Goal: Feedback & Contribution: Leave review/rating

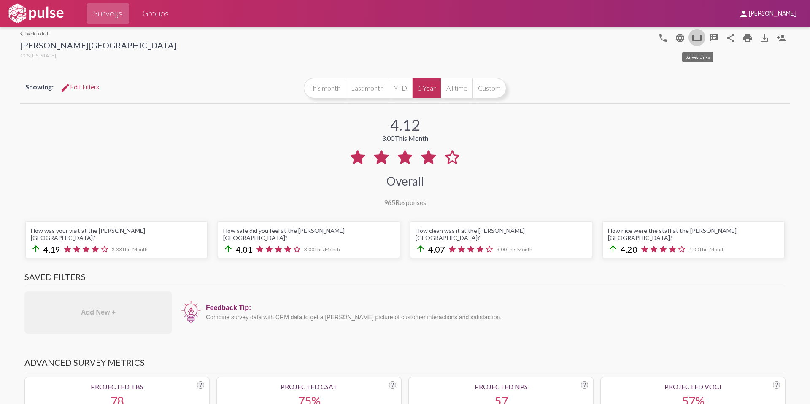
click at [698, 41] on mat-icon "tablet" at bounding box center [697, 38] width 10 height 10
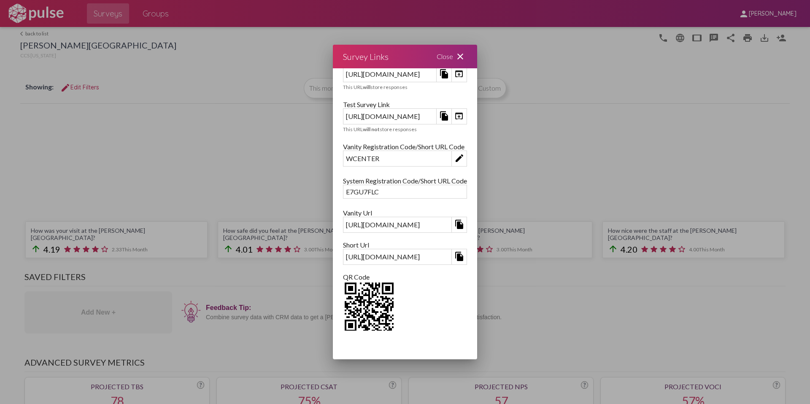
scroll to position [32, 0]
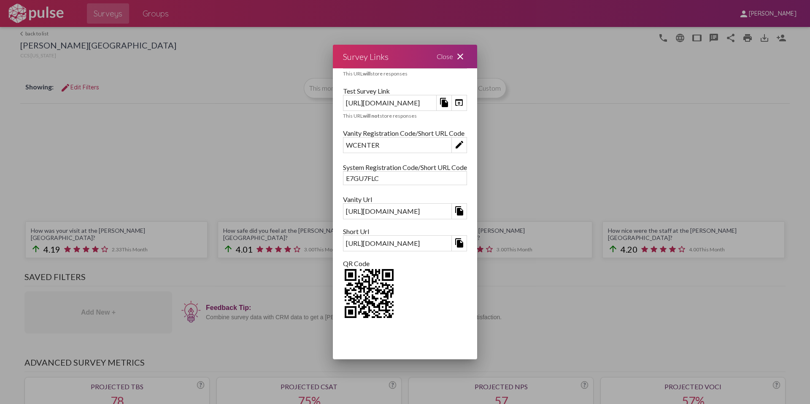
click at [465, 243] on mat-icon "file_copy" at bounding box center [459, 243] width 10 height 10
click at [465, 54] on mat-icon "close" at bounding box center [460, 56] width 10 height 10
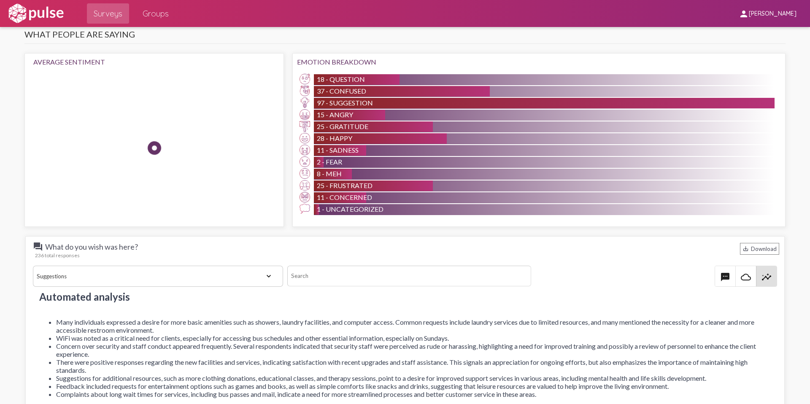
scroll to position [840, 0]
click at [728, 272] on mat-icon "textsms" at bounding box center [725, 277] width 10 height 10
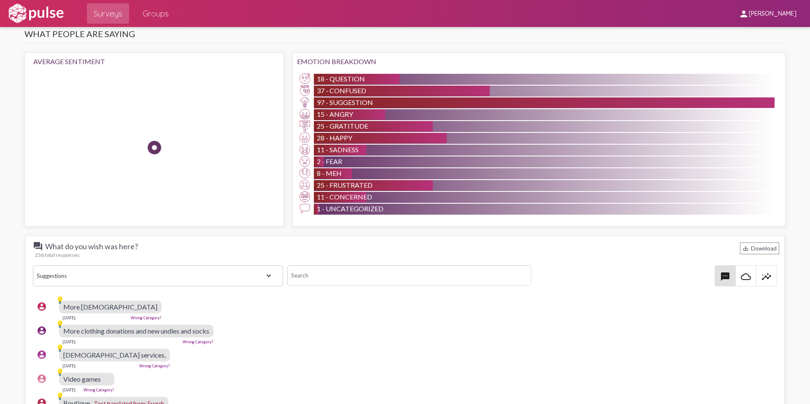
click at [268, 265] on select "View All Positive Neutral Negative Happy Meh Suggestions Angry Disgust Sadness …" at bounding box center [158, 275] width 250 height 21
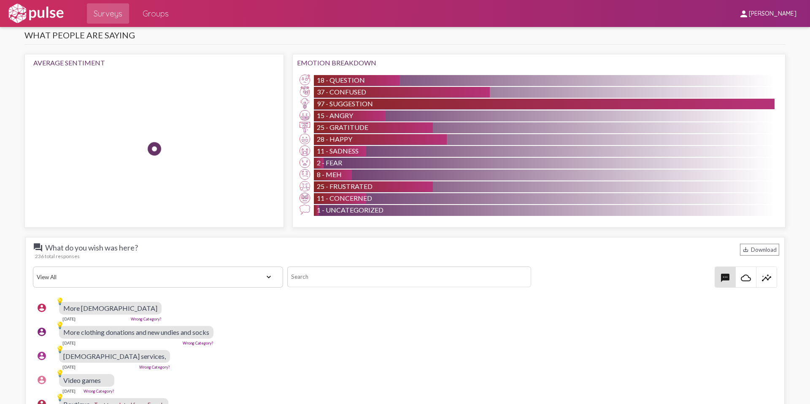
click at [33, 267] on select "View All Positive Neutral Negative Happy Meh Suggestions Angry Disgust Sadness …" at bounding box center [158, 277] width 250 height 21
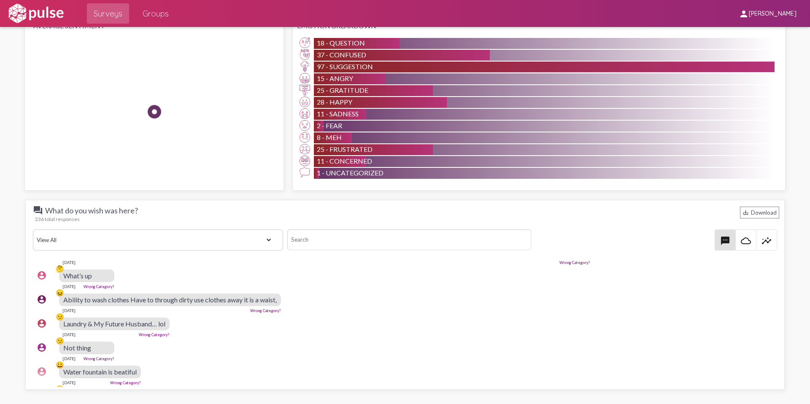
scroll to position [247, 0]
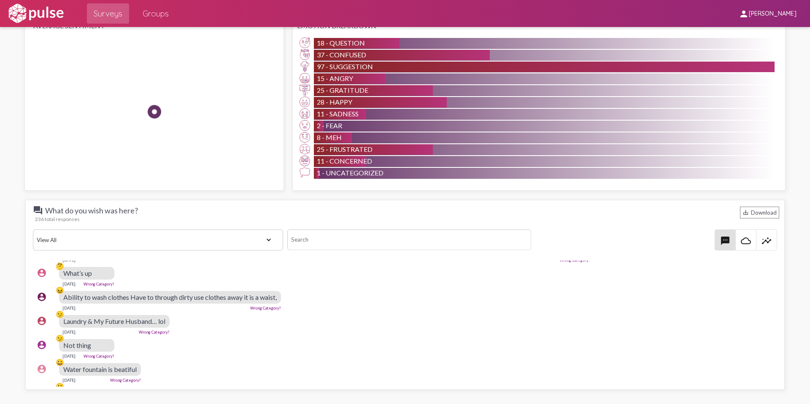
click at [270, 231] on select "View All Positive Neutral Negative Happy Meh Suggestions Angry Disgust Sadness …" at bounding box center [158, 240] width 250 height 21
select select "Suggestion"
click at [33, 230] on select "View All Positive Neutral Negative Happy Meh Suggestions Angry Disgust Sadness …" at bounding box center [158, 240] width 250 height 21
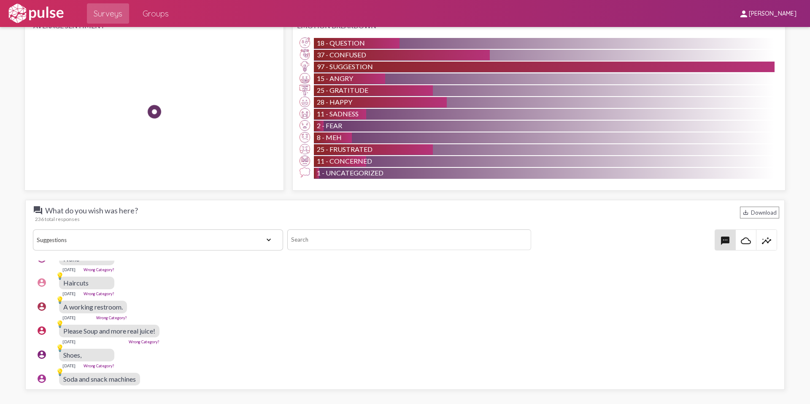
scroll to position [423, 0]
click at [762, 236] on mat-icon "insights" at bounding box center [767, 241] width 10 height 10
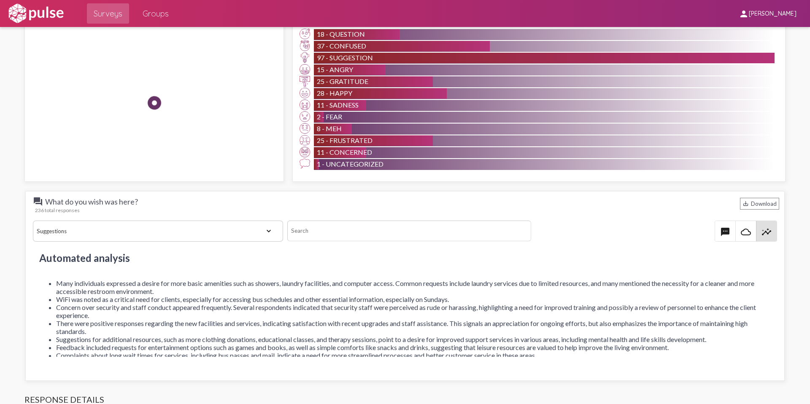
scroll to position [885, 0]
click at [719, 223] on span "textsms" at bounding box center [725, 231] width 20 height 20
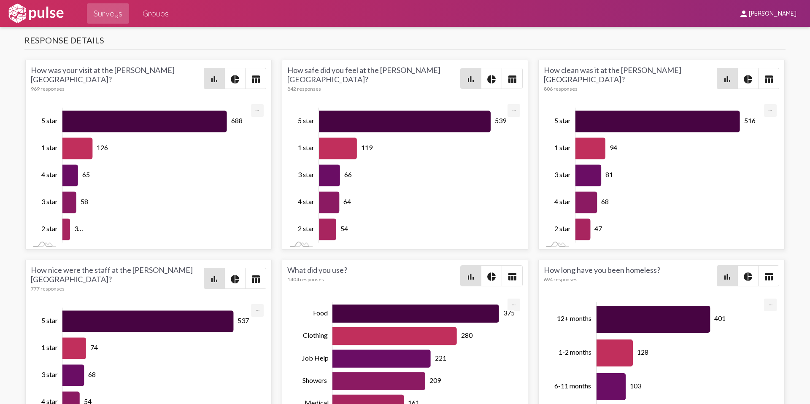
scroll to position [1248, 0]
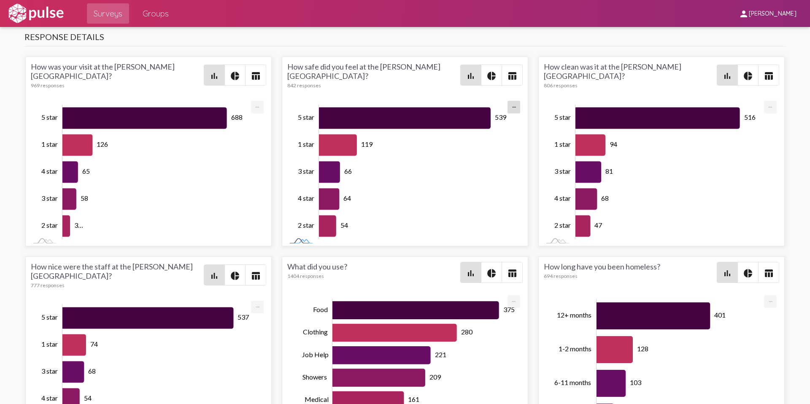
click at [297, 237] on rect at bounding box center [301, 241] width 28 height 9
drag, startPoint x: 495, startPoint y: 67, endPoint x: 488, endPoint y: 70, distance: 7.9
click at [495, 71] on mat-icon "pie_chart" at bounding box center [491, 76] width 10 height 10
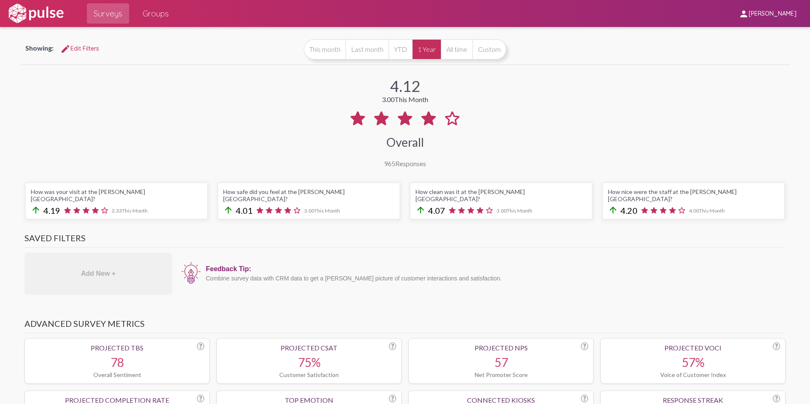
scroll to position [40, 0]
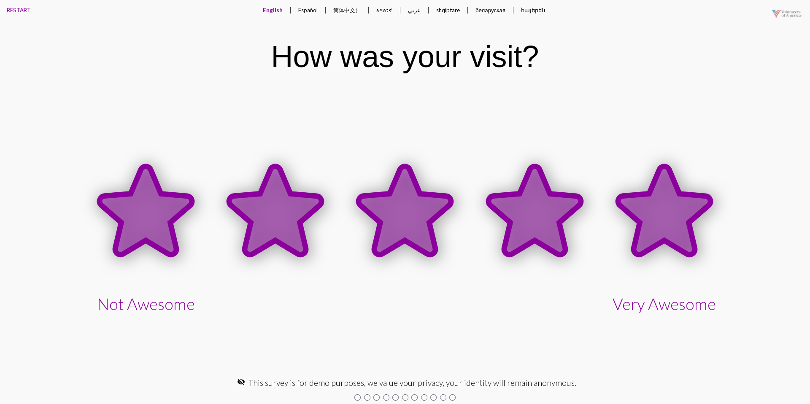
click at [643, 194] on icon at bounding box center [664, 210] width 92 height 88
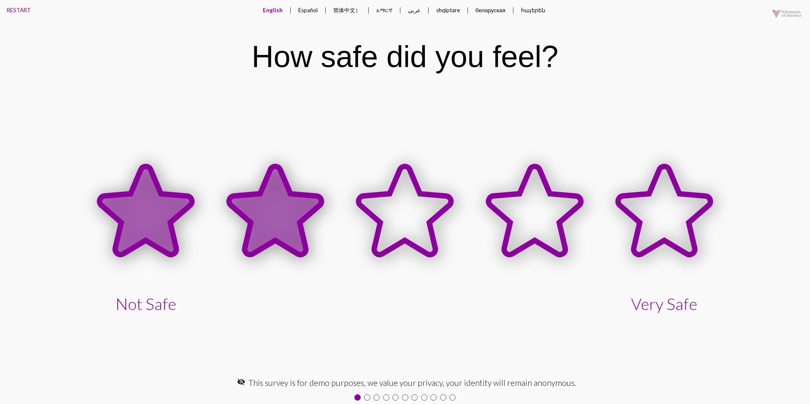
click at [282, 190] on icon at bounding box center [275, 210] width 92 height 88
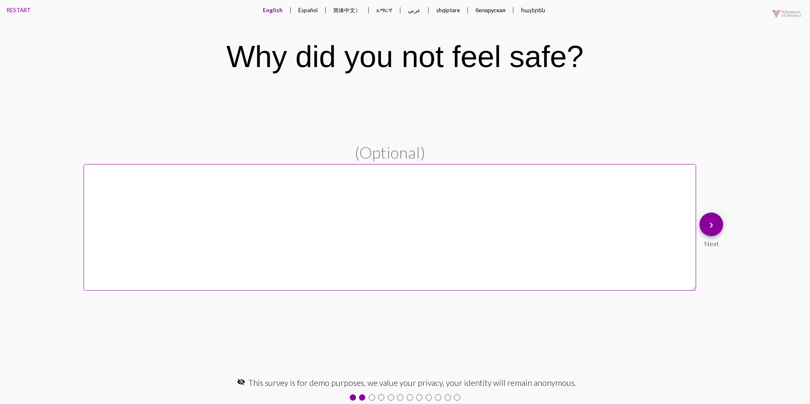
click at [704, 226] on button "keyboard_arrow_right" at bounding box center [712, 225] width 24 height 24
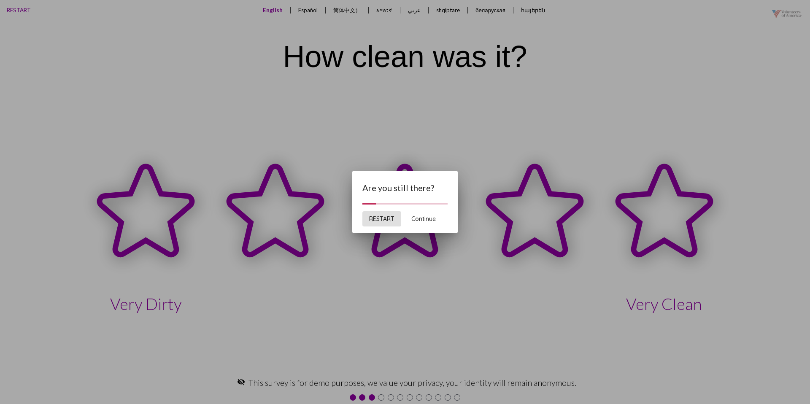
click at [415, 217] on span "Continue" at bounding box center [423, 219] width 24 height 8
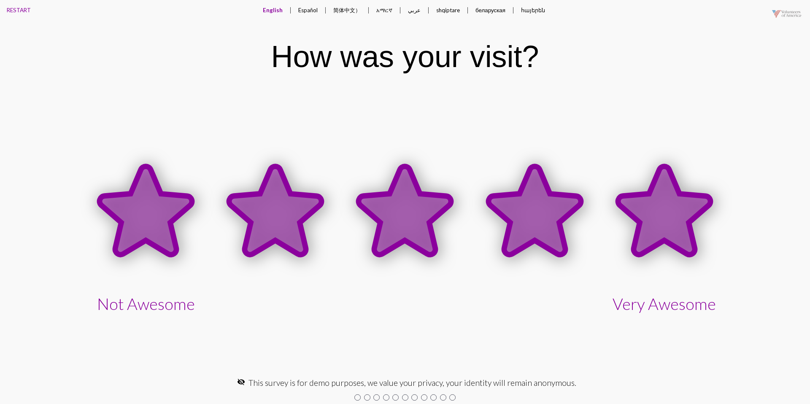
click at [654, 214] on icon at bounding box center [664, 210] width 92 height 88
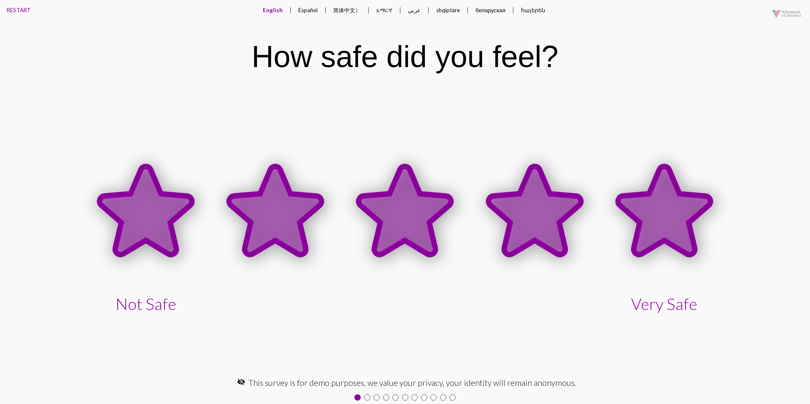
click at [624, 211] on icon at bounding box center [664, 210] width 92 height 88
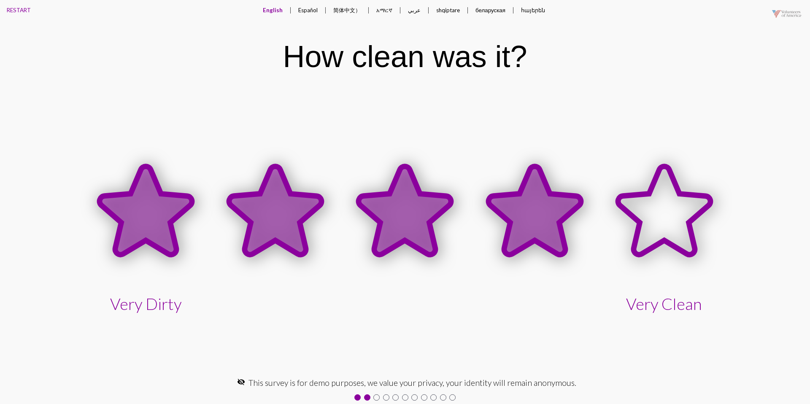
click at [582, 212] on icon at bounding box center [535, 212] width 130 height 130
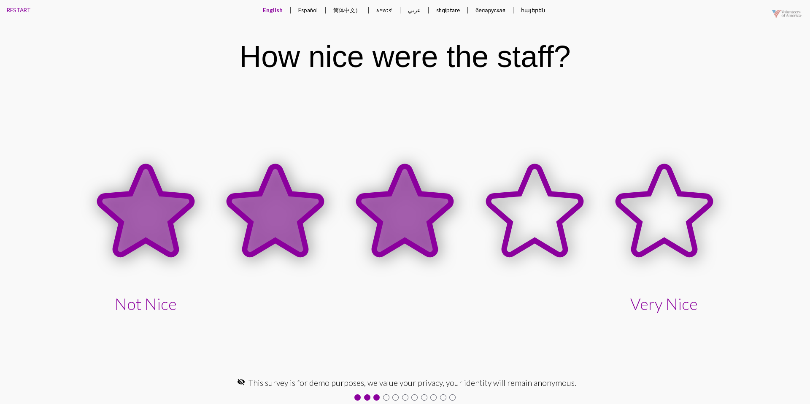
click at [410, 205] on icon at bounding box center [405, 210] width 92 height 88
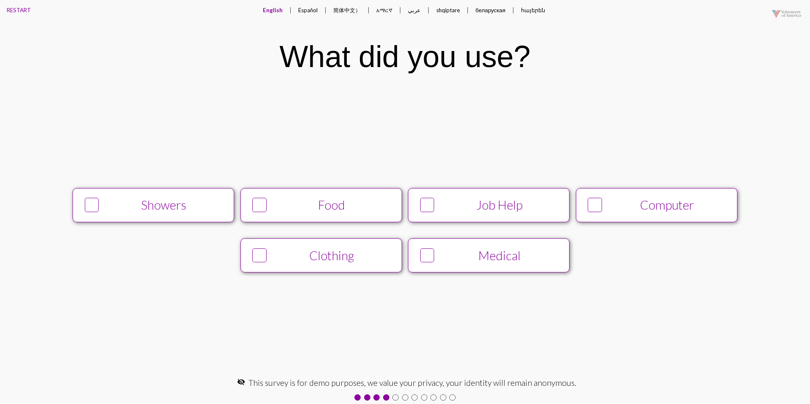
click at [166, 198] on div "Showers" at bounding box center [165, 205] width 124 height 14
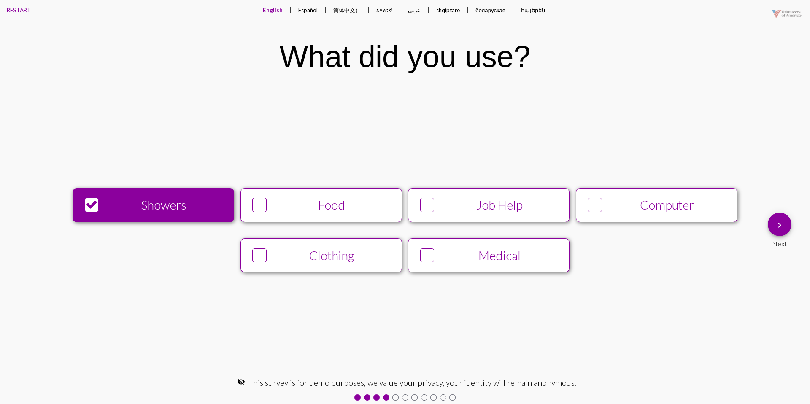
drag, startPoint x: 711, startPoint y: 219, endPoint x: 763, endPoint y: 221, distance: 52.3
click at [713, 219] on button "Computer" at bounding box center [657, 205] width 162 height 34
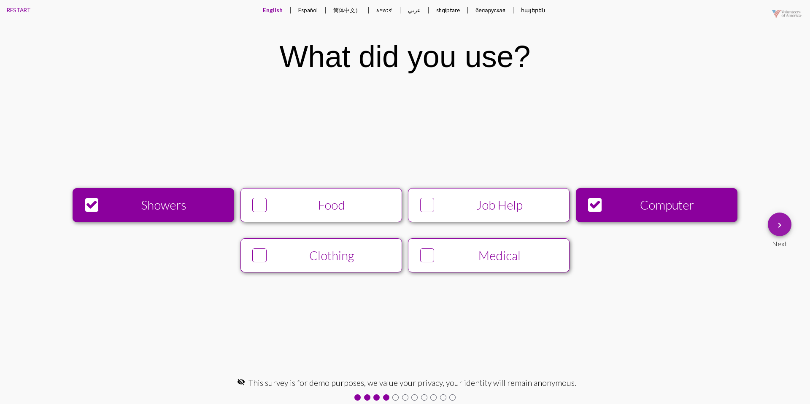
click at [773, 224] on button "keyboard_arrow_right" at bounding box center [780, 225] width 24 height 24
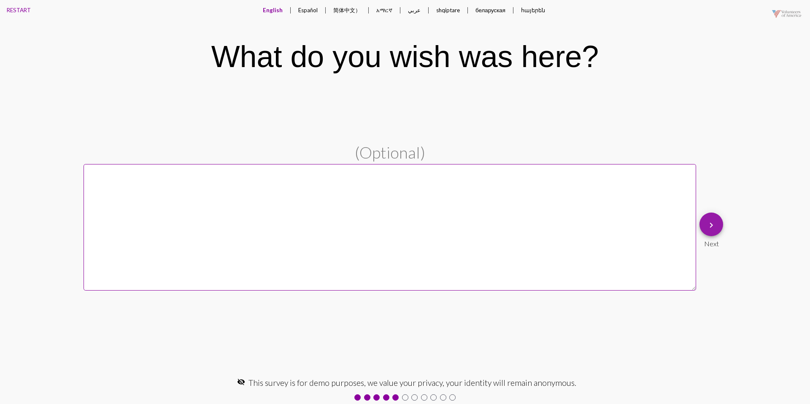
click at [716, 225] on mat-icon "keyboard_arrow_right" at bounding box center [711, 225] width 10 height 10
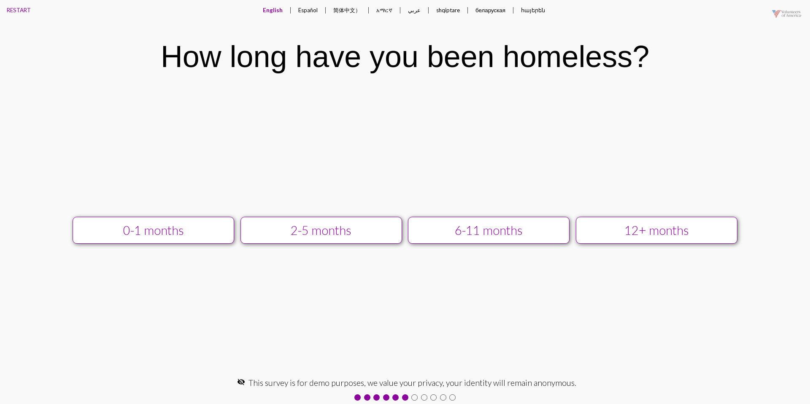
click at [588, 227] on div "12+ months" at bounding box center [656, 230] width 145 height 14
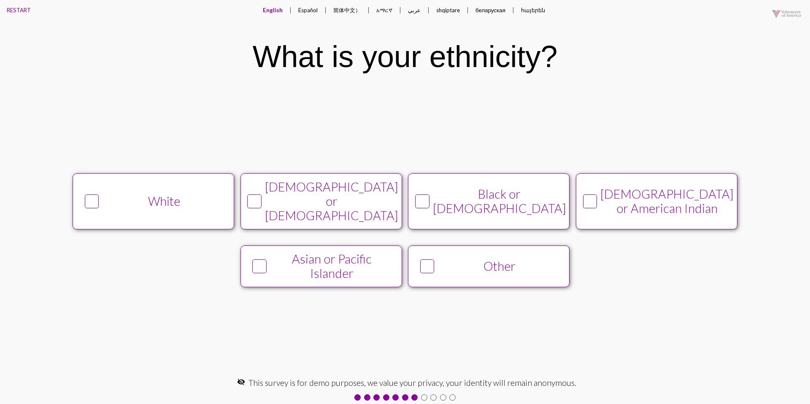
drag, startPoint x: 133, startPoint y: 200, endPoint x: 382, endPoint y: 222, distance: 249.5
click at [135, 200] on div "White" at bounding box center [165, 201] width 124 height 14
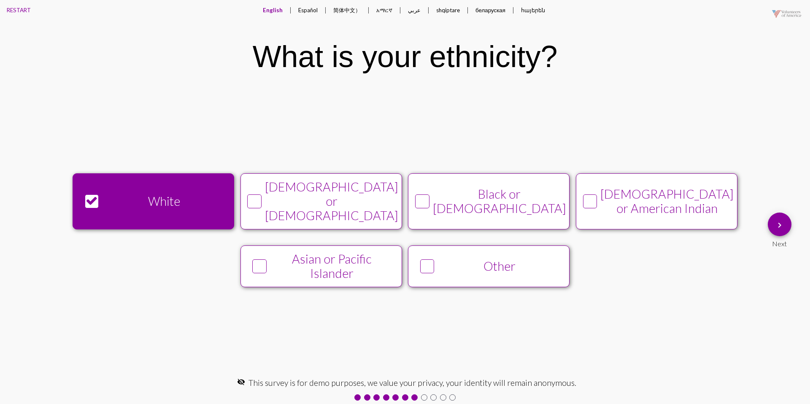
drag, startPoint x: 368, startPoint y: 222, endPoint x: 444, endPoint y: 219, distance: 75.6
click at [370, 221] on button "[DEMOGRAPHIC_DATA] or [DEMOGRAPHIC_DATA]" at bounding box center [322, 201] width 162 height 56
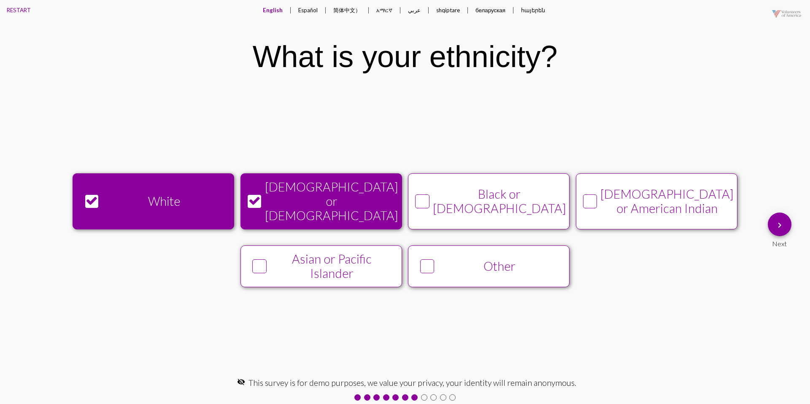
click at [771, 222] on button "keyboard_arrow_right" at bounding box center [780, 225] width 24 height 24
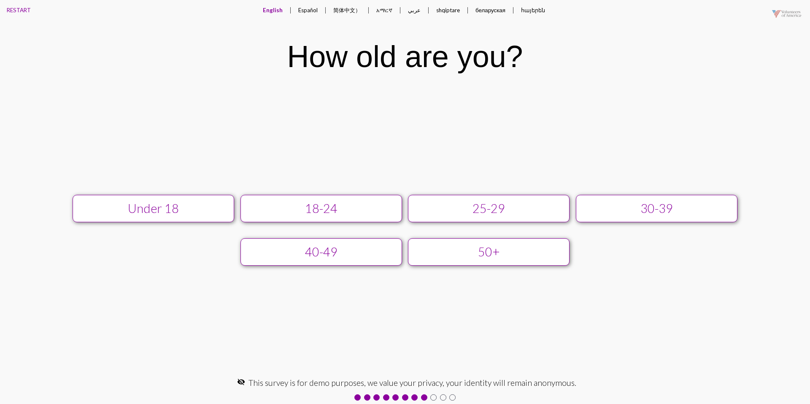
click at [436, 205] on div "25-29" at bounding box center [488, 208] width 145 height 14
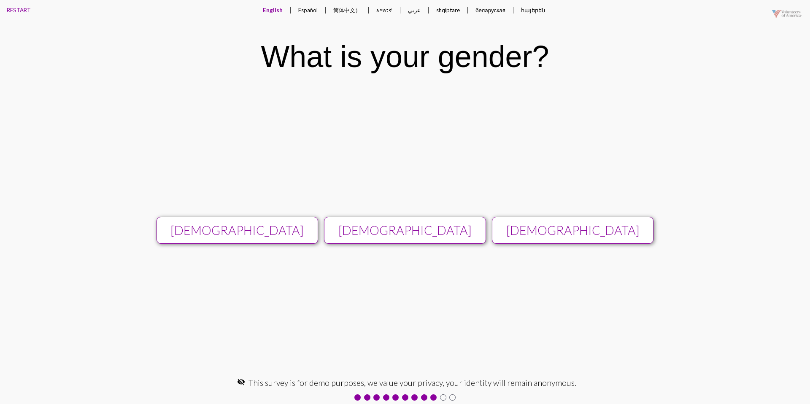
click at [376, 220] on button "[DEMOGRAPHIC_DATA]" at bounding box center [405, 230] width 162 height 27
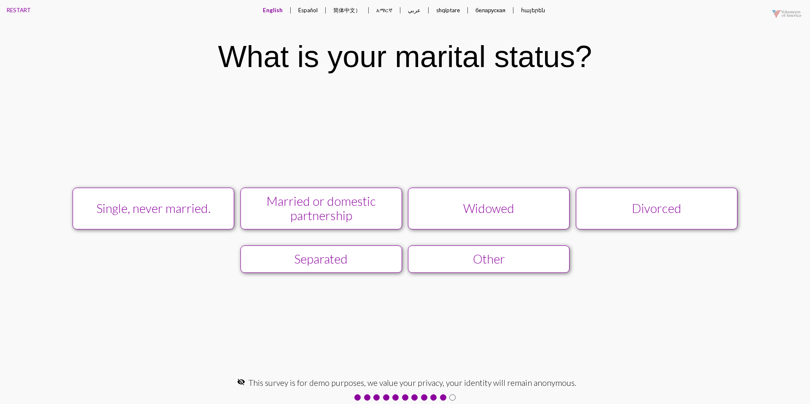
click at [189, 204] on div "Single, never married." at bounding box center [153, 208] width 145 height 14
